Goal: Book appointment/travel/reservation

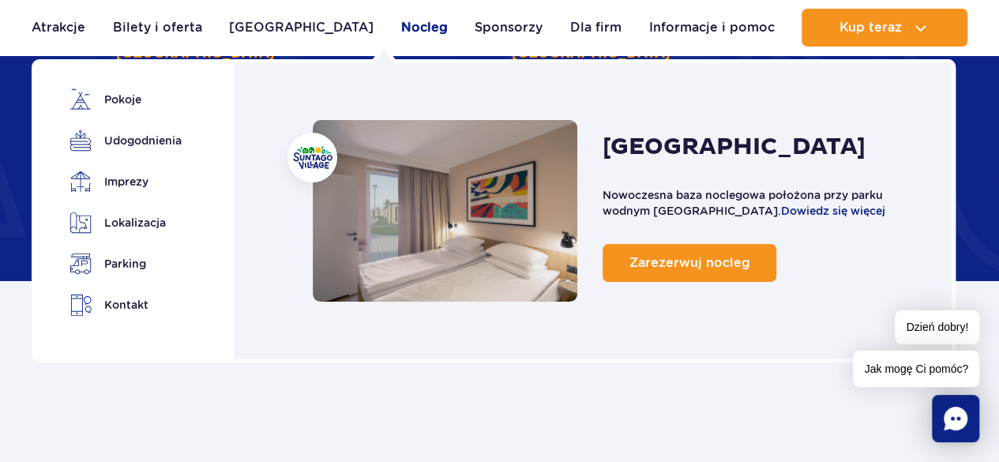
click at [401, 27] on link "Nocleg" at bounding box center [424, 28] width 47 height 38
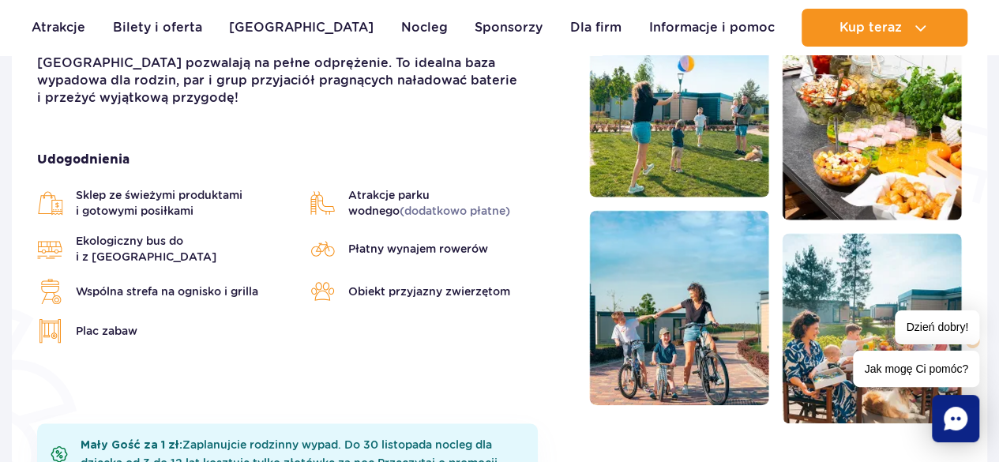
scroll to position [263, 0]
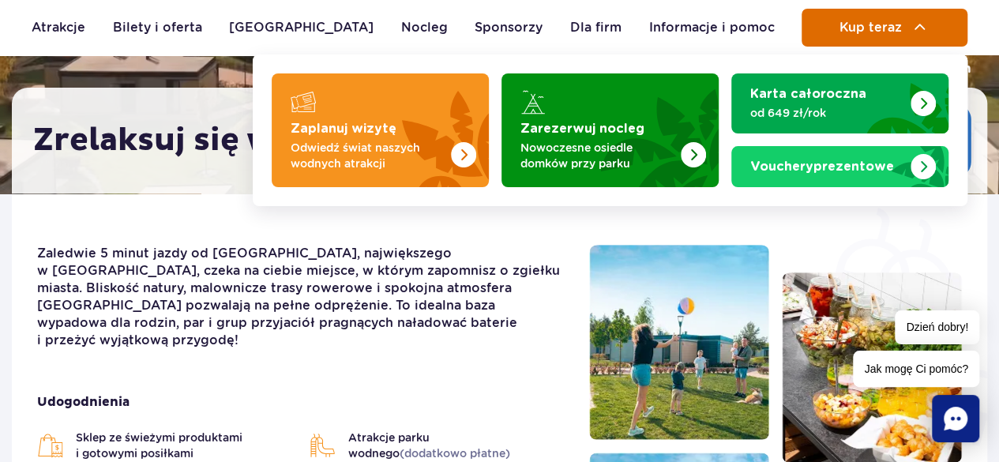
click at [879, 36] on button "Kup teraz" at bounding box center [885, 28] width 166 height 38
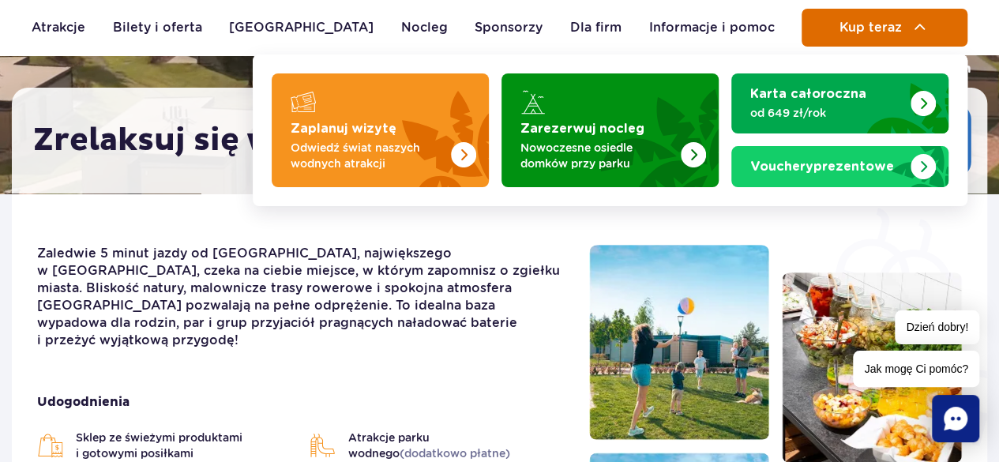
click at [877, 23] on span "Kup teraz" at bounding box center [870, 28] width 62 height 14
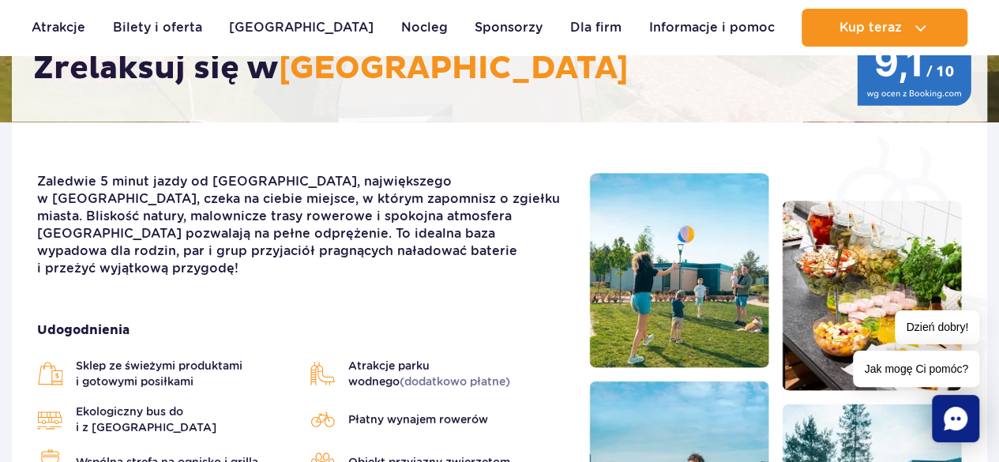
scroll to position [318, 0]
